Goal: Navigation & Orientation: Understand site structure

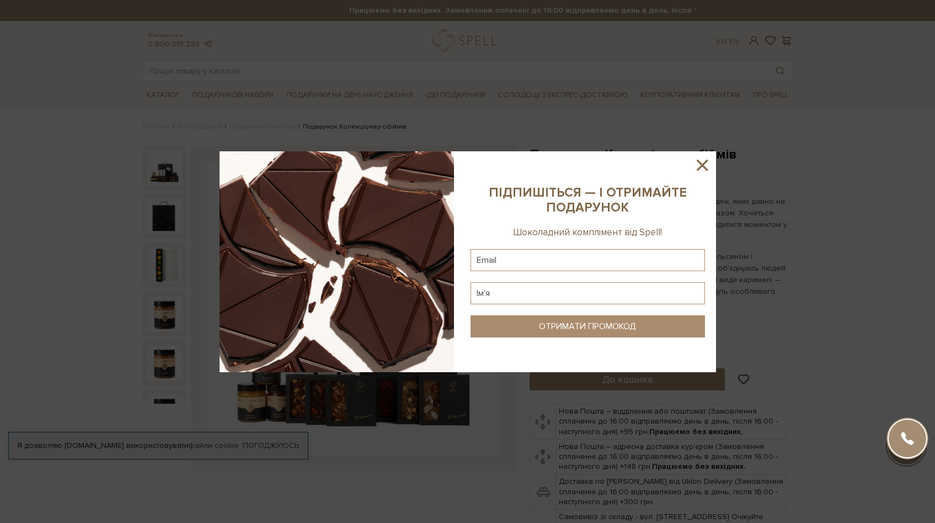
click at [708, 163] on icon at bounding box center [702, 165] width 19 height 19
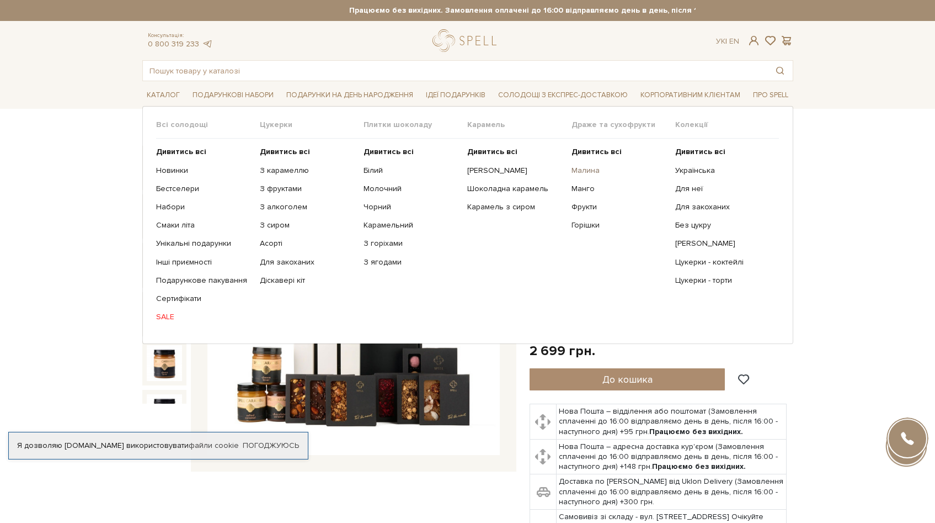
click at [597, 171] on link "Малина" at bounding box center [619, 171] width 95 height 10
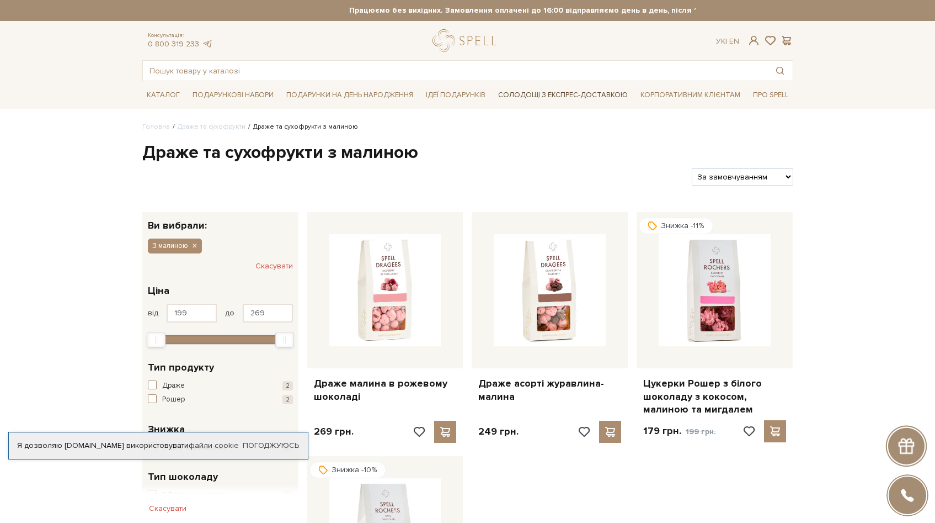
click at [560, 97] on link "Солодощі з експрес-доставкою" at bounding box center [563, 95] width 139 height 19
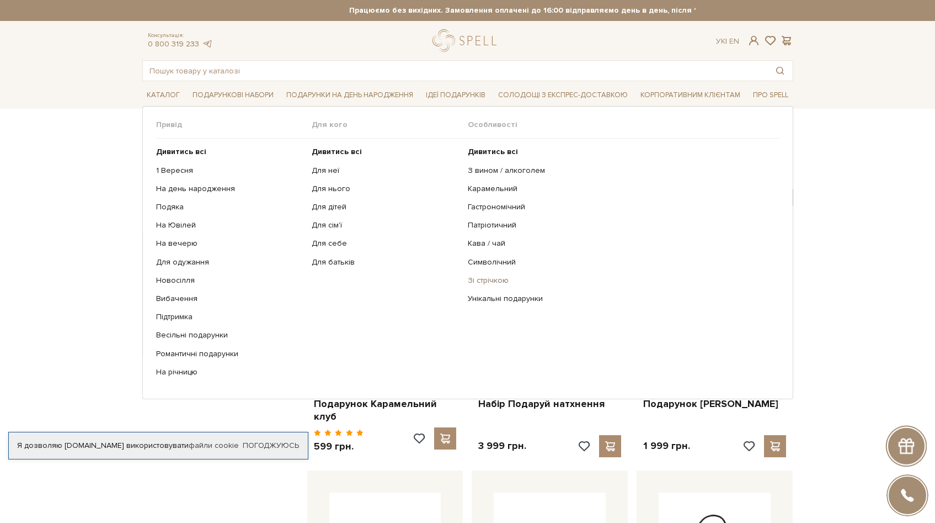
click at [492, 278] on link "Зі стрічкою" at bounding box center [620, 280] width 304 height 10
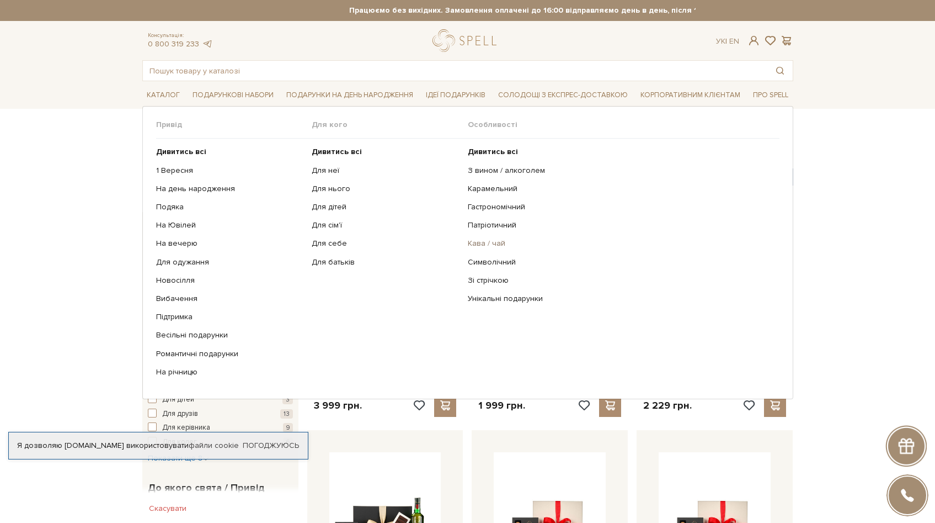
click at [489, 240] on link "Кава / чай" at bounding box center [620, 243] width 304 height 10
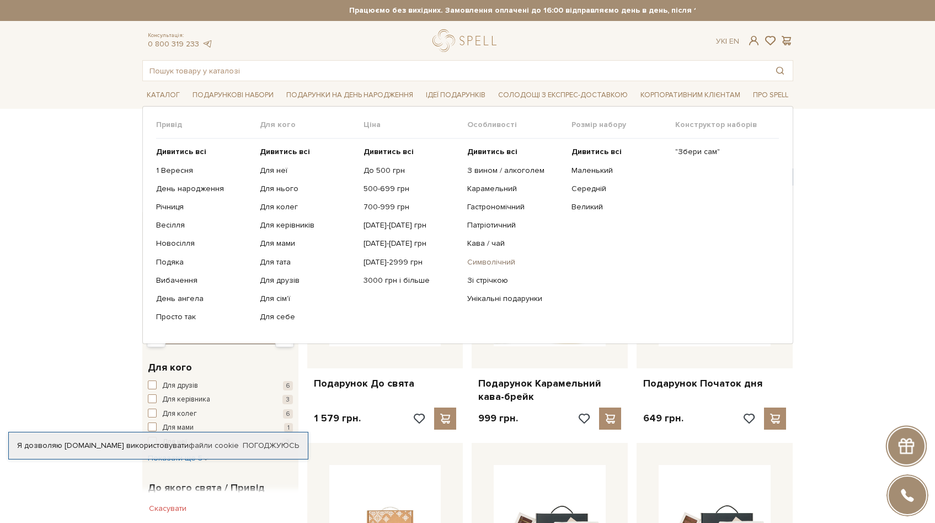
click at [494, 266] on link "Символічний" at bounding box center [514, 262] width 95 height 10
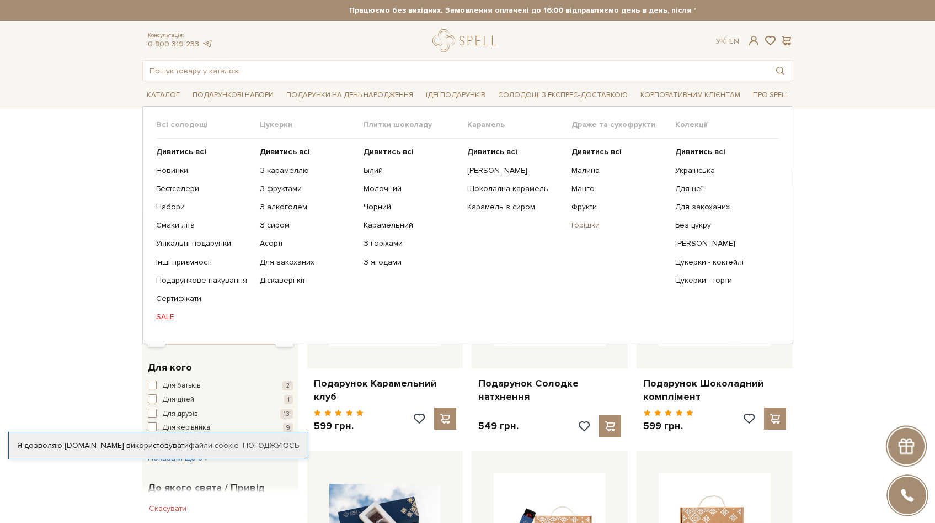
click at [584, 228] on link "Горішки" at bounding box center [619, 225] width 95 height 10
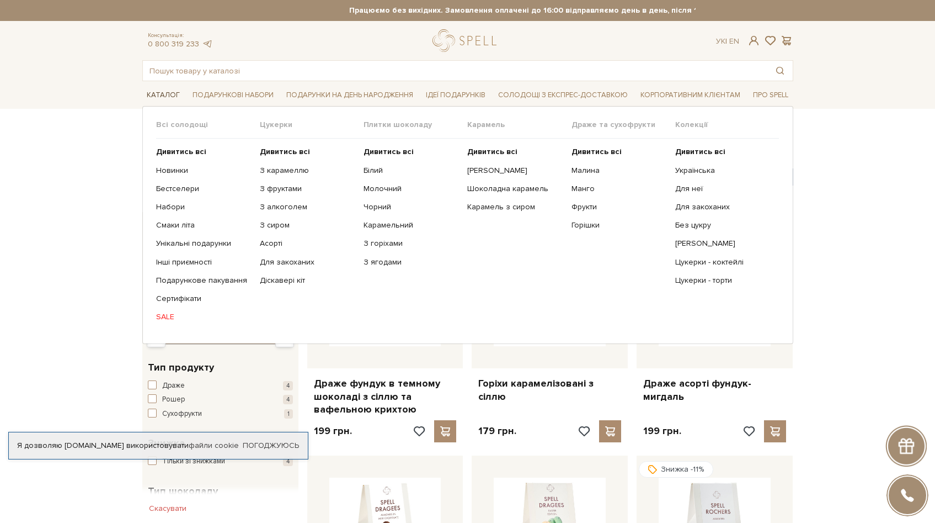
click at [166, 91] on span "Каталог" at bounding box center [163, 95] width 42 height 17
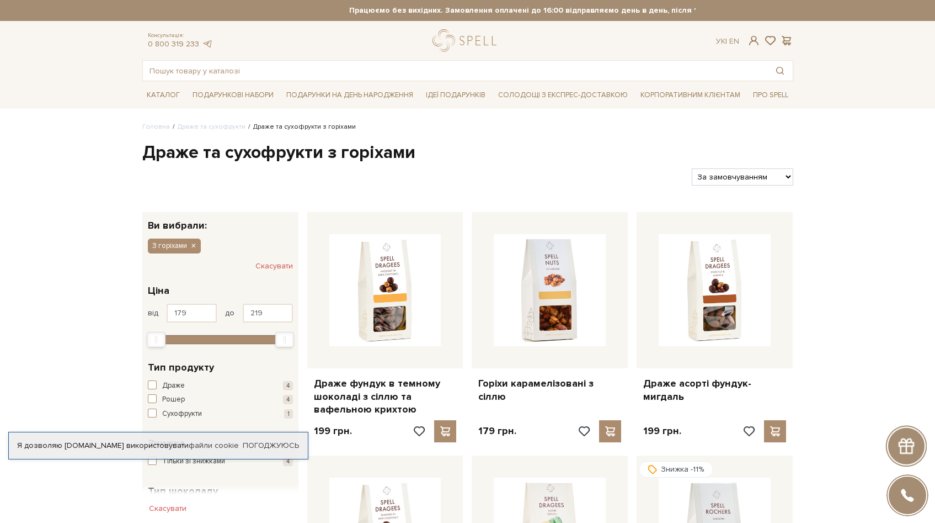
click at [505, 14] on strong "Працюємо без вихідних. Замовлення оплачені до 16:00 відправляємо день в день, п…" at bounding box center [565, 11] width 651 height 10
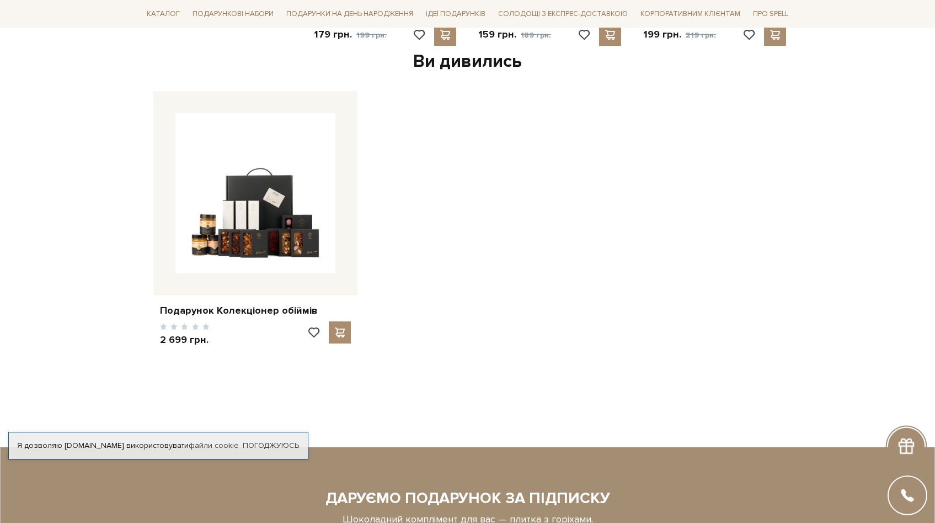
scroll to position [1135, 0]
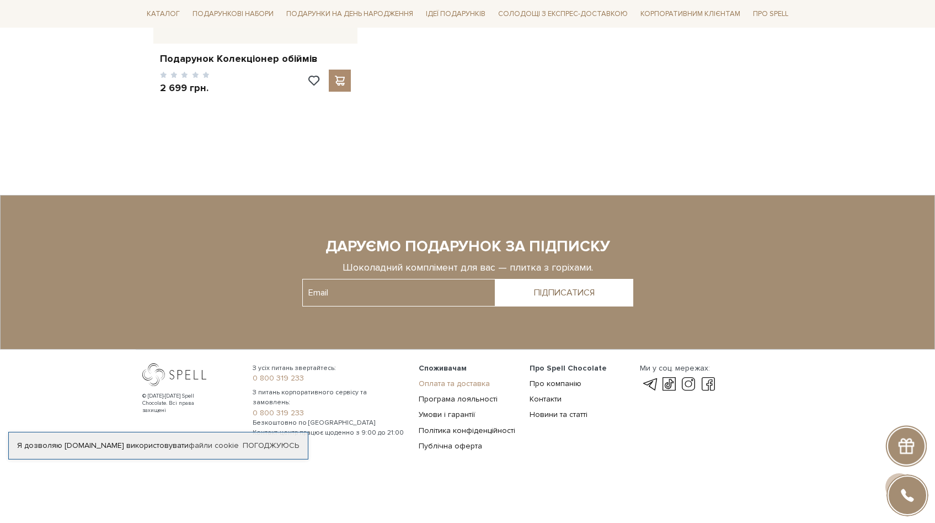
click at [461, 383] on link "Оплата та доставка" at bounding box center [454, 383] width 71 height 9
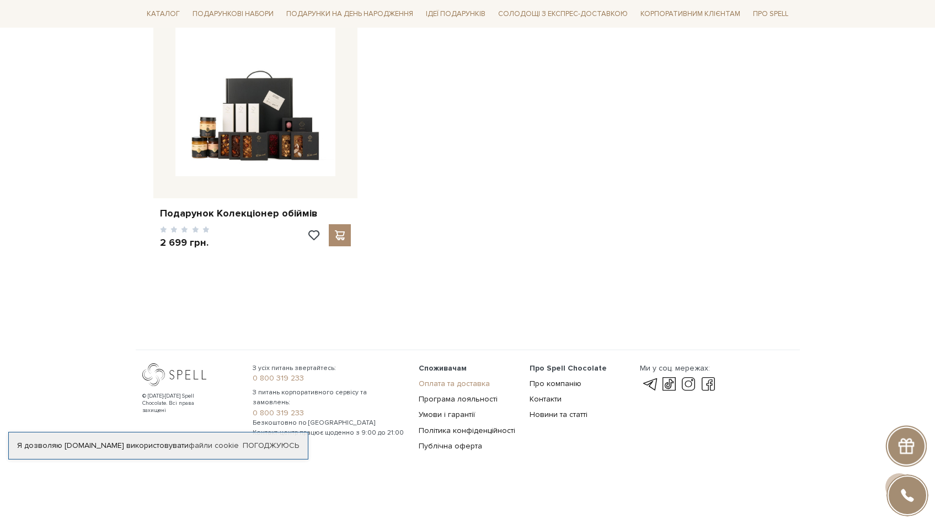
scroll to position [981, 0]
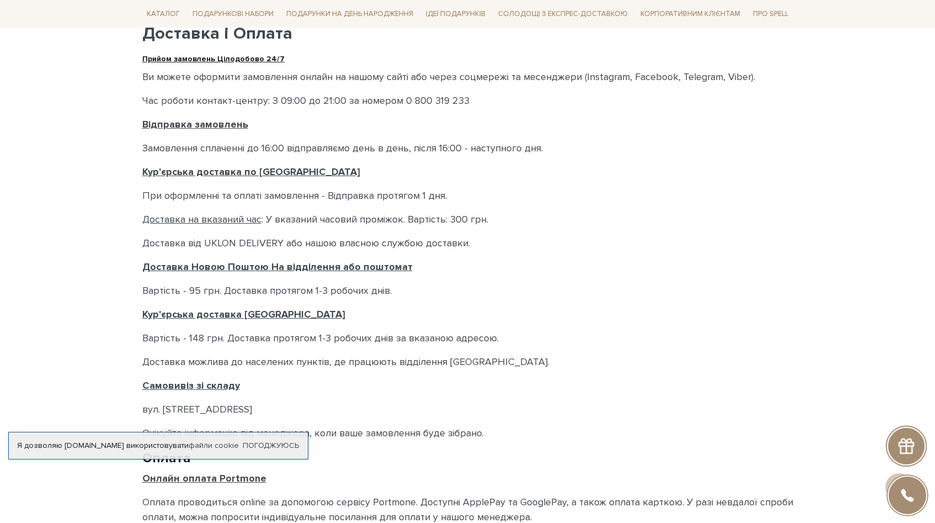
scroll to position [284, 0]
